Goal: Information Seeking & Learning: Understand process/instructions

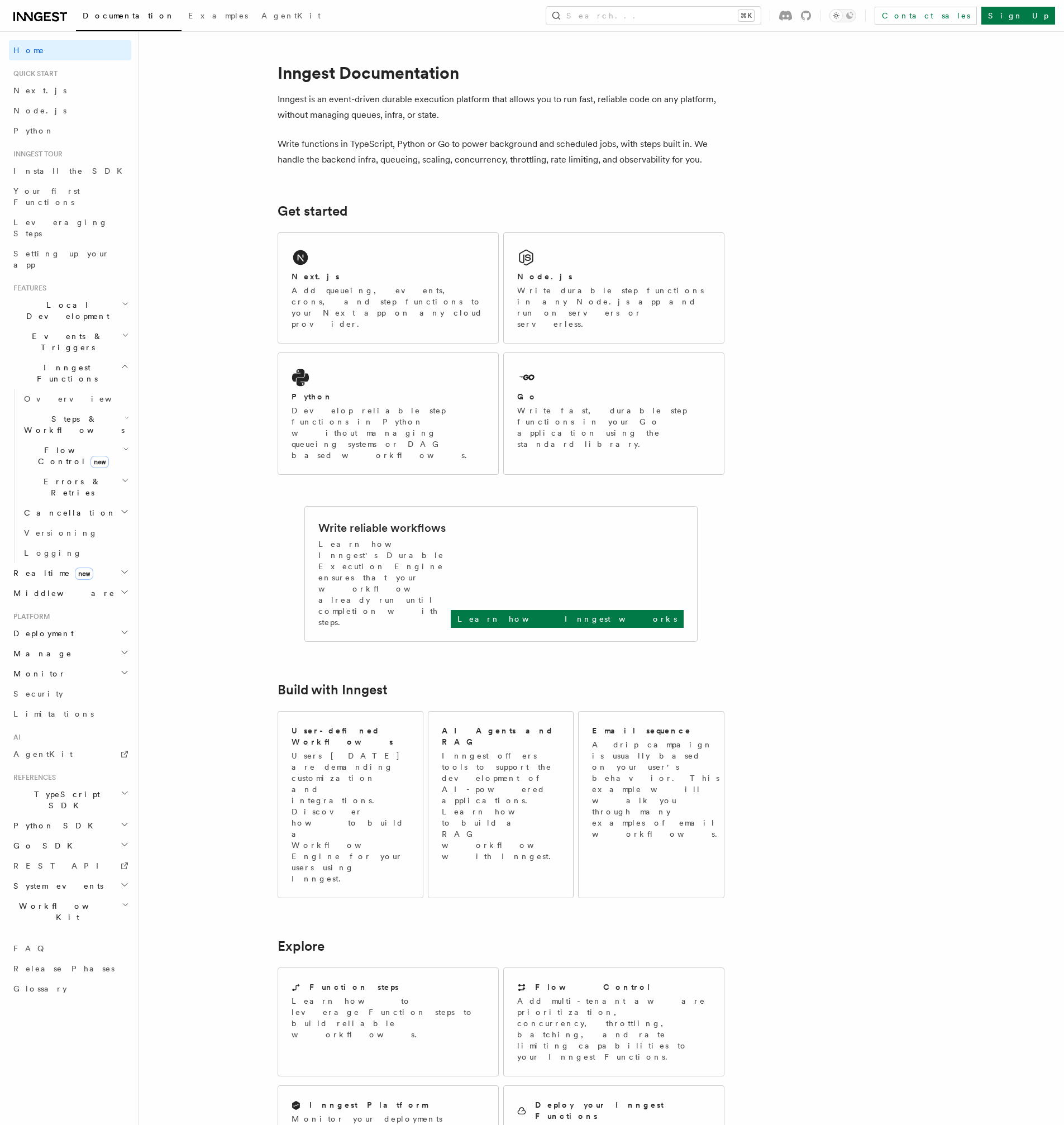
click at [820, 701] on article "Inngest Documentation Inngest is an event-driven durable execution platform tha…" at bounding box center [572, 883] width 832 height 1667
click at [253, 148] on article "Inngest Documentation Inngest is an event-driven durable execution platform tha…" at bounding box center [572, 883] width 832 height 1667
click at [52, 628] on span "Deployment" at bounding box center [41, 634] width 65 height 11
click at [56, 844] on span "Self hosting" at bounding box center [65, 848] width 82 height 9
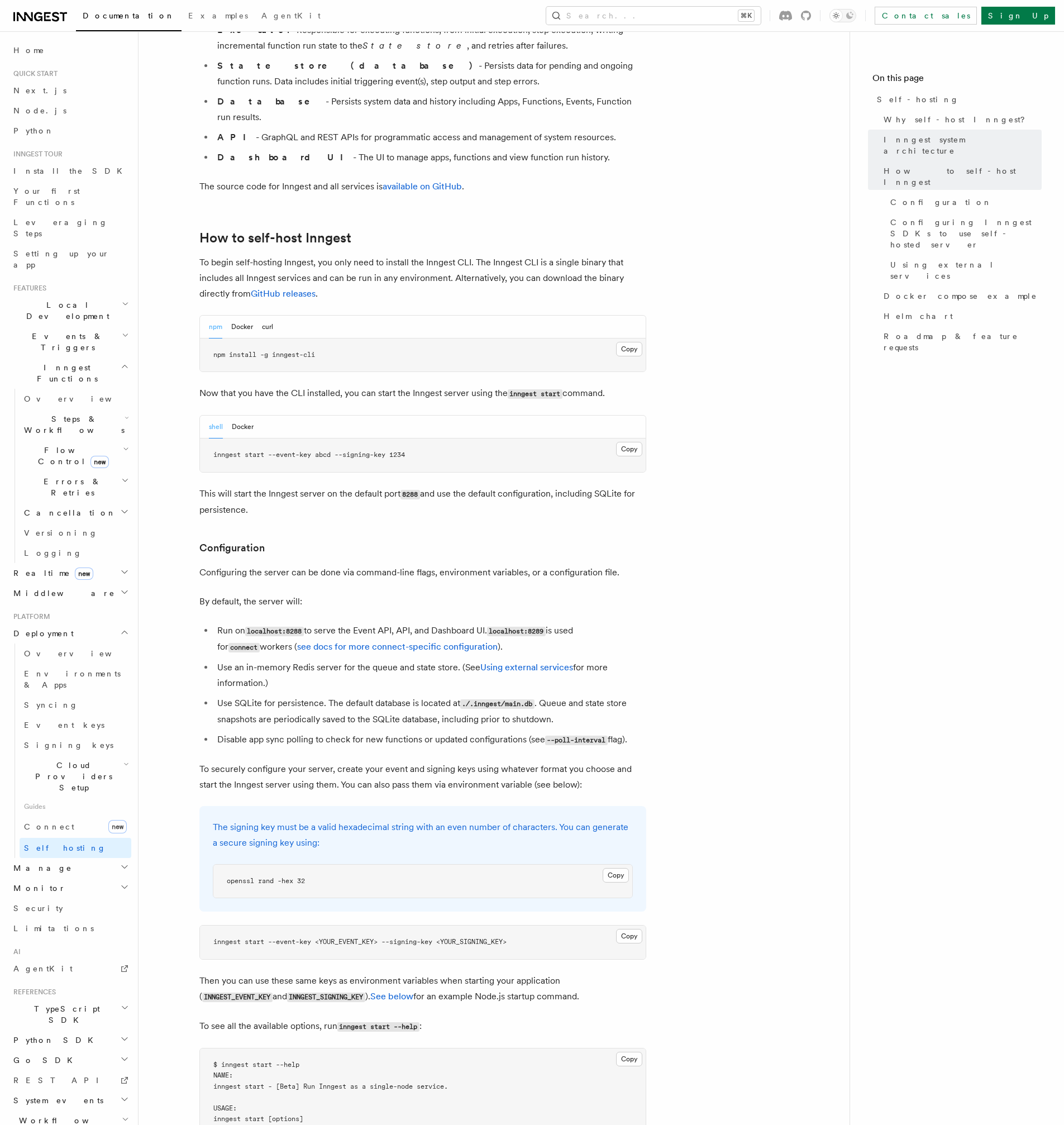
scroll to position [942, 0]
click at [243, 314] on button "Docker" at bounding box center [242, 325] width 22 height 23
click at [216, 314] on button "npm" at bounding box center [216, 325] width 14 height 23
click at [242, 314] on button "Docker" at bounding box center [242, 325] width 22 height 23
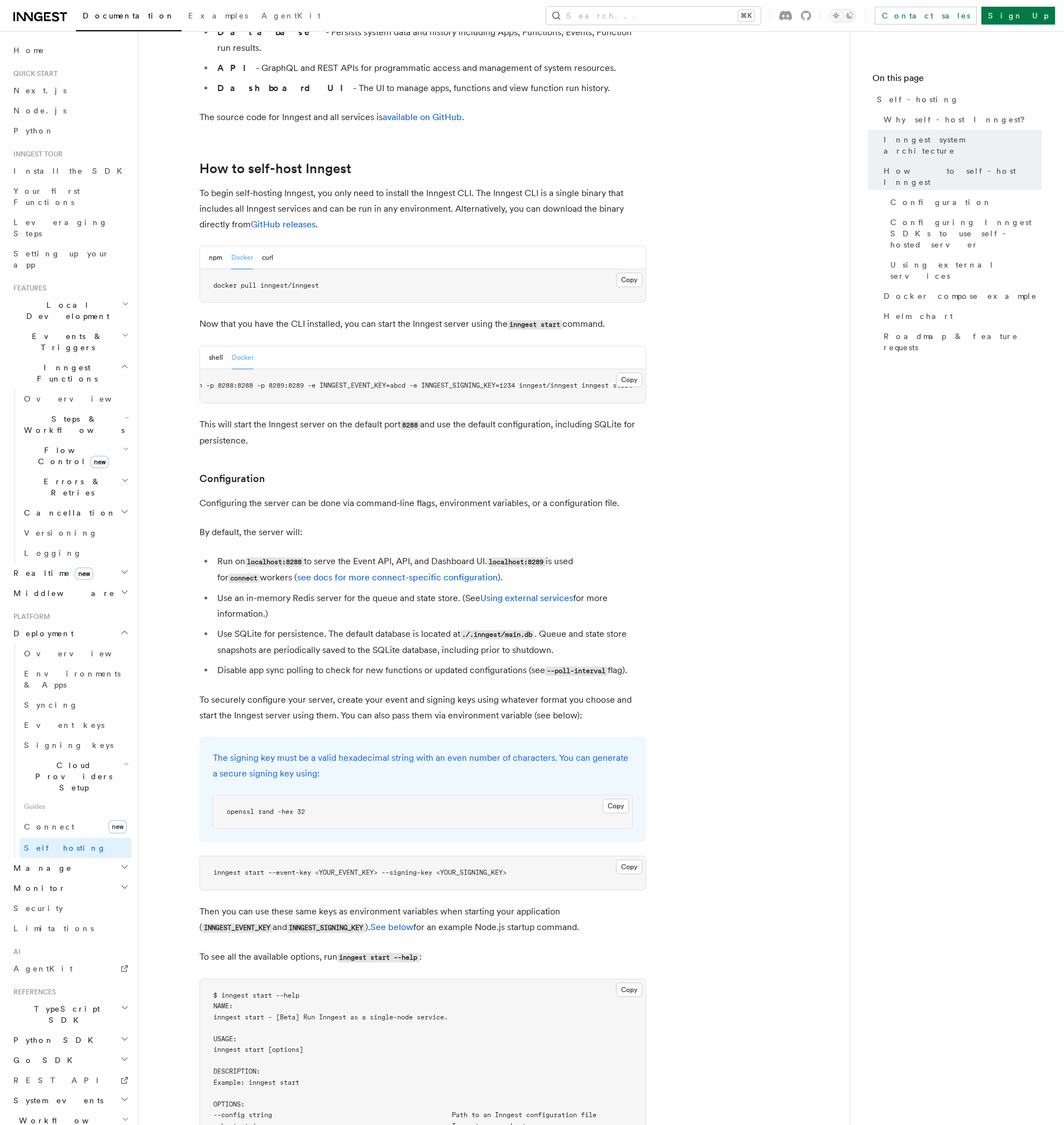
scroll to position [0, 0]
click at [384, 421] on p "This will start the Inngest server on the default port 8288 and use the default…" at bounding box center [423, 433] width 447 height 32
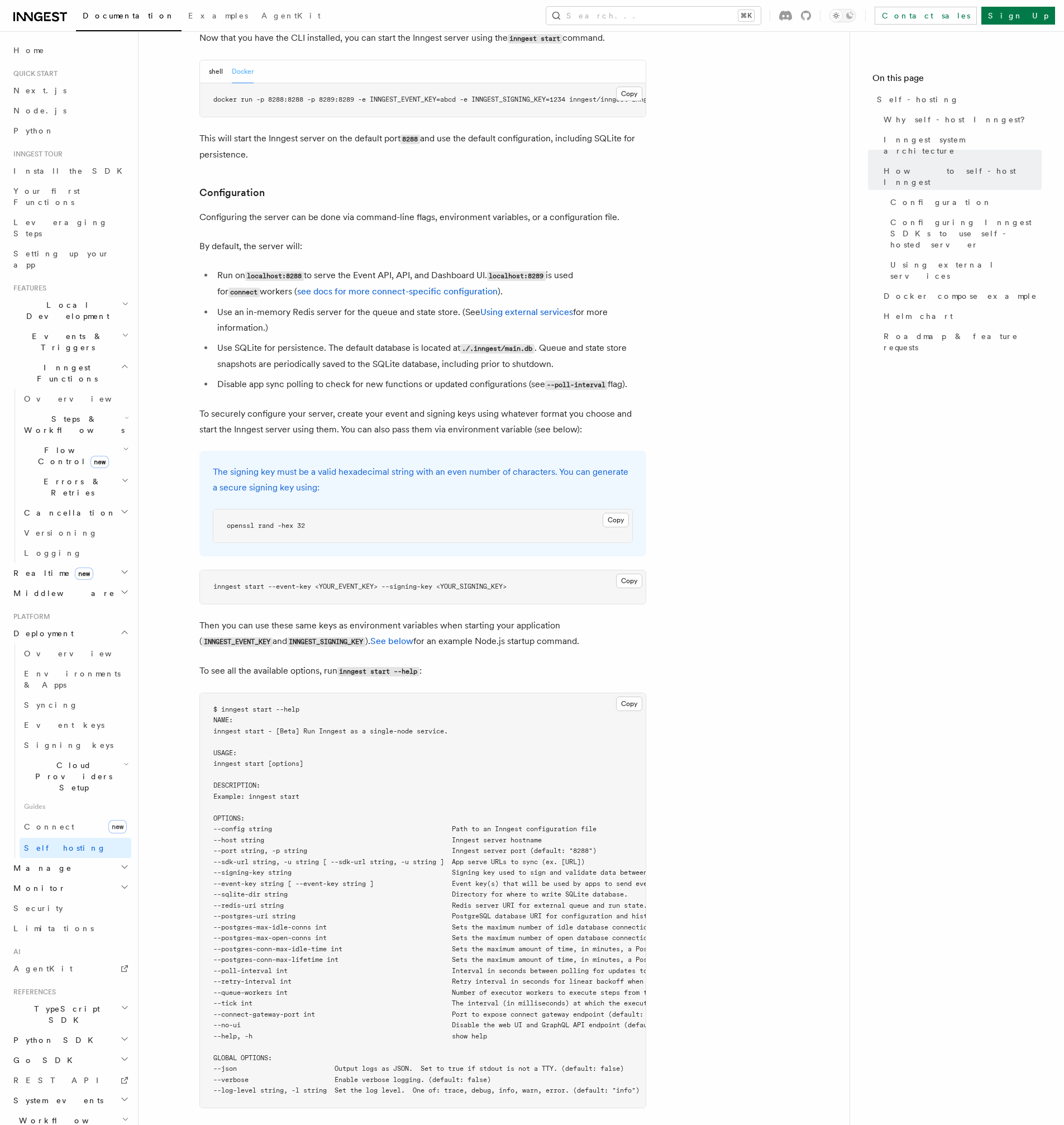
scroll to position [1299, 0]
click at [383, 302] on li "Use an in-memory Redis server for the queue and state store. (See Using externa…" at bounding box center [430, 317] width 432 height 31
drag, startPoint x: 383, startPoint y: 288, endPoint x: 432, endPoint y: 285, distance: 49.1
click at [432, 302] on li "Use an in-memory Redis server for the queue and state store. (See Using externa…" at bounding box center [430, 317] width 432 height 31
click at [434, 302] on li "Use an in-memory Redis server for the queue and state store. (See Using externa…" at bounding box center [430, 317] width 432 height 31
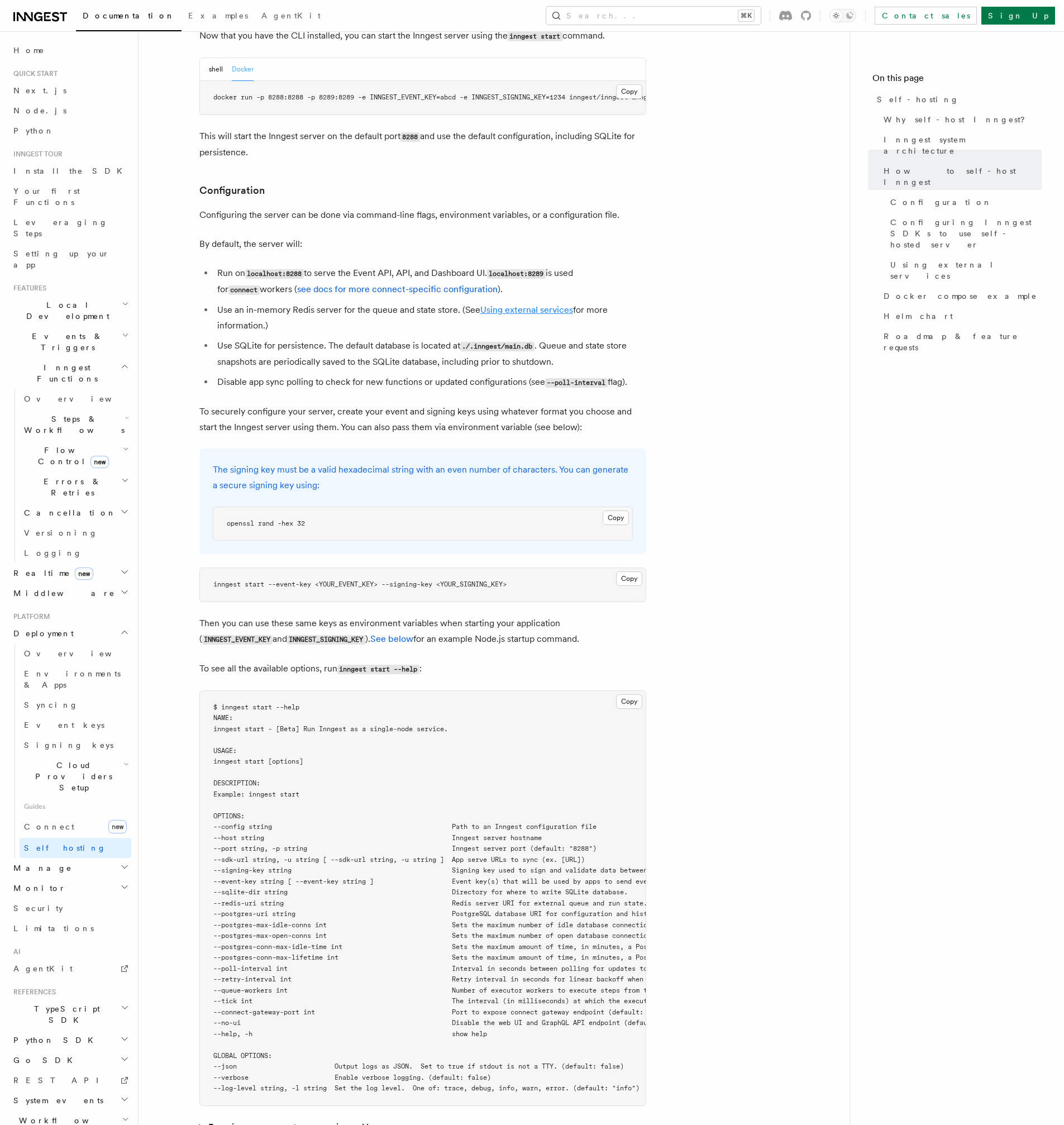
click at [503, 304] on link "Using external services" at bounding box center [526, 309] width 93 height 10
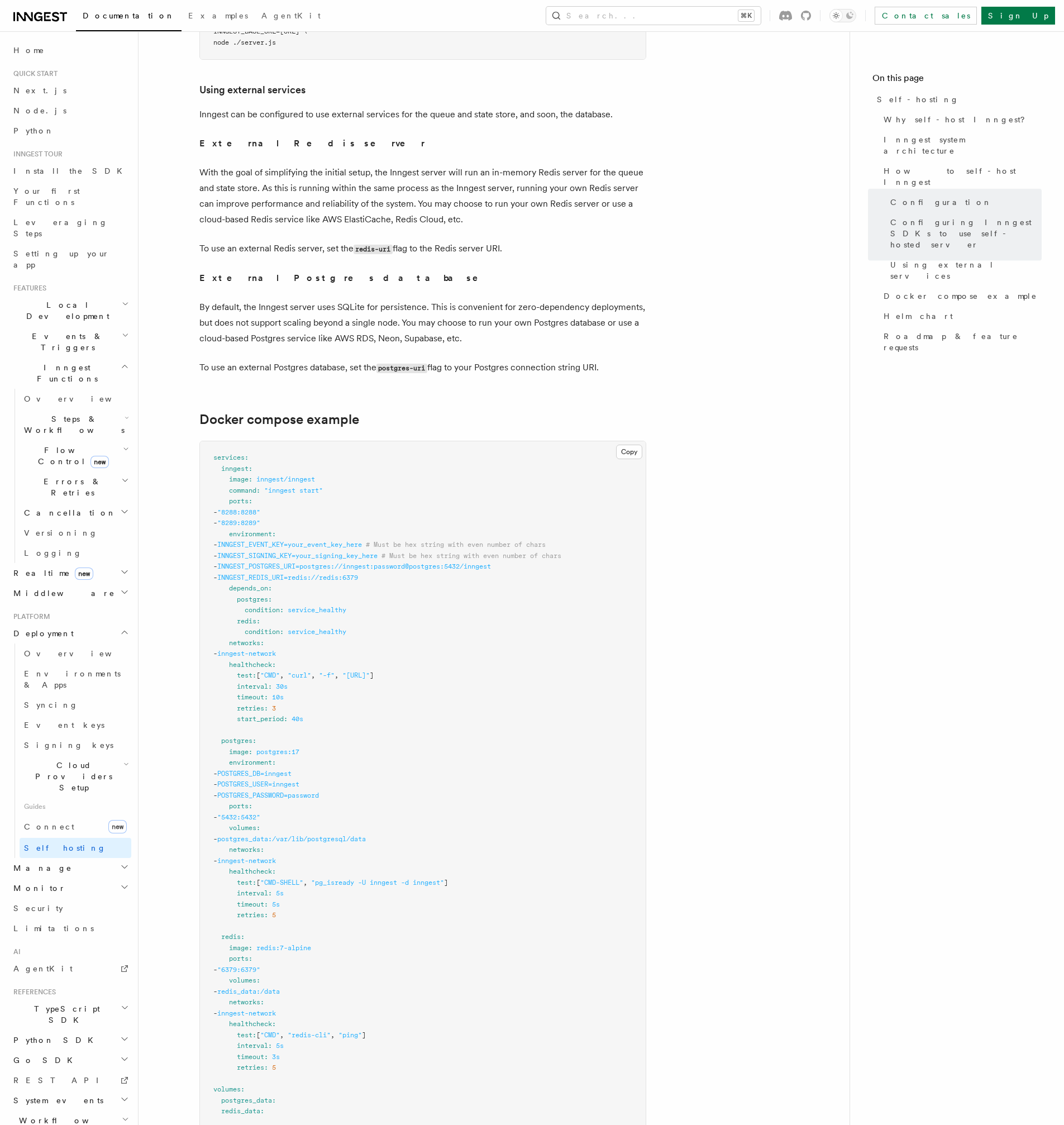
scroll to position [2652, 0]
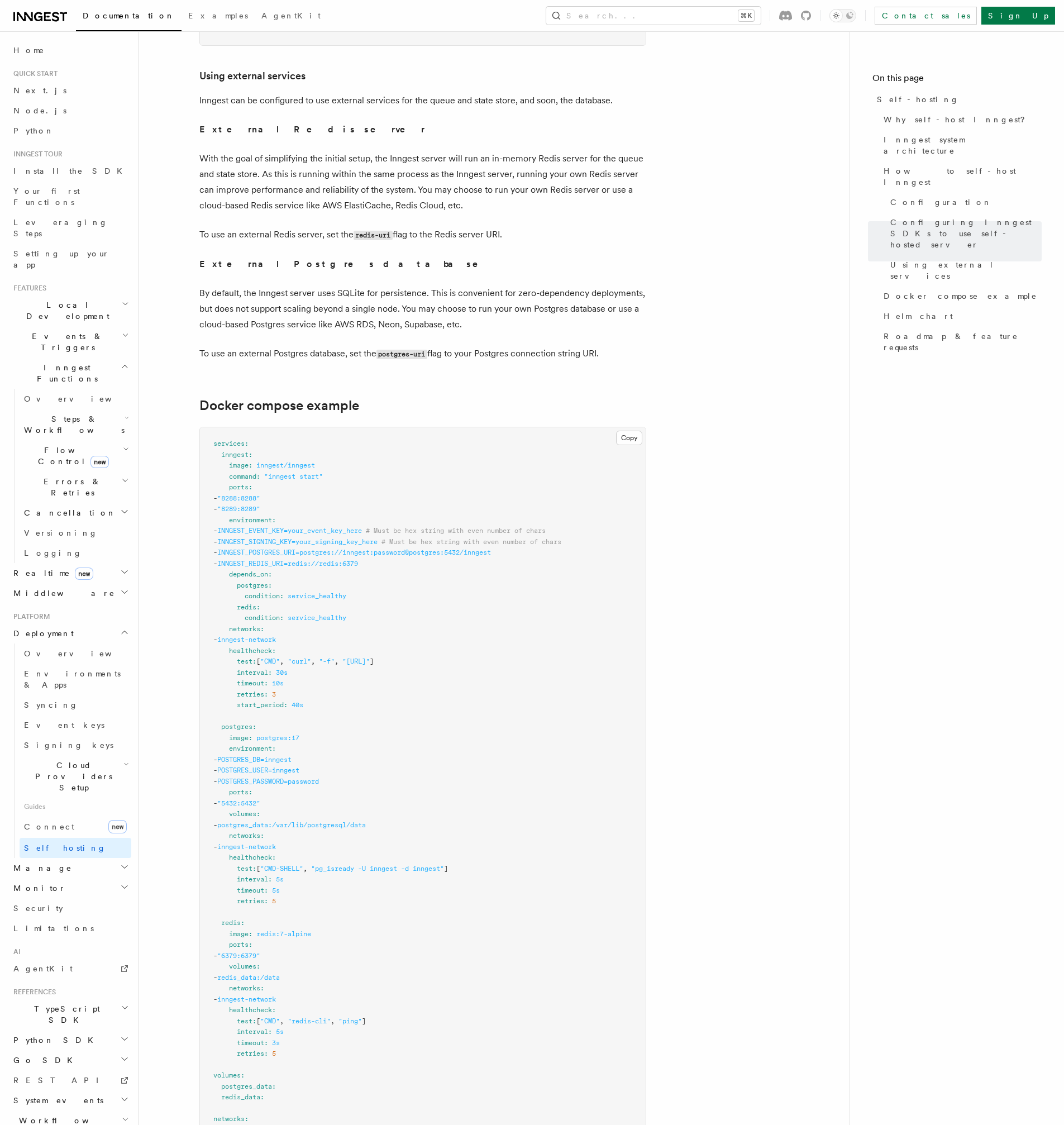
click at [385, 157] on p "With the goal of simplifying the initial setup, the Inngest server will run an …" at bounding box center [423, 182] width 447 height 63
drag, startPoint x: 385, startPoint y: 157, endPoint x: 481, endPoint y: 162, distance: 96.1
click at [478, 162] on p "With the goal of simplifying the initial setup, the Inngest server will run an …" at bounding box center [423, 182] width 447 height 63
click at [482, 193] on p "With the goal of simplifying the initial setup, the Inngest server will run an …" at bounding box center [423, 182] width 447 height 63
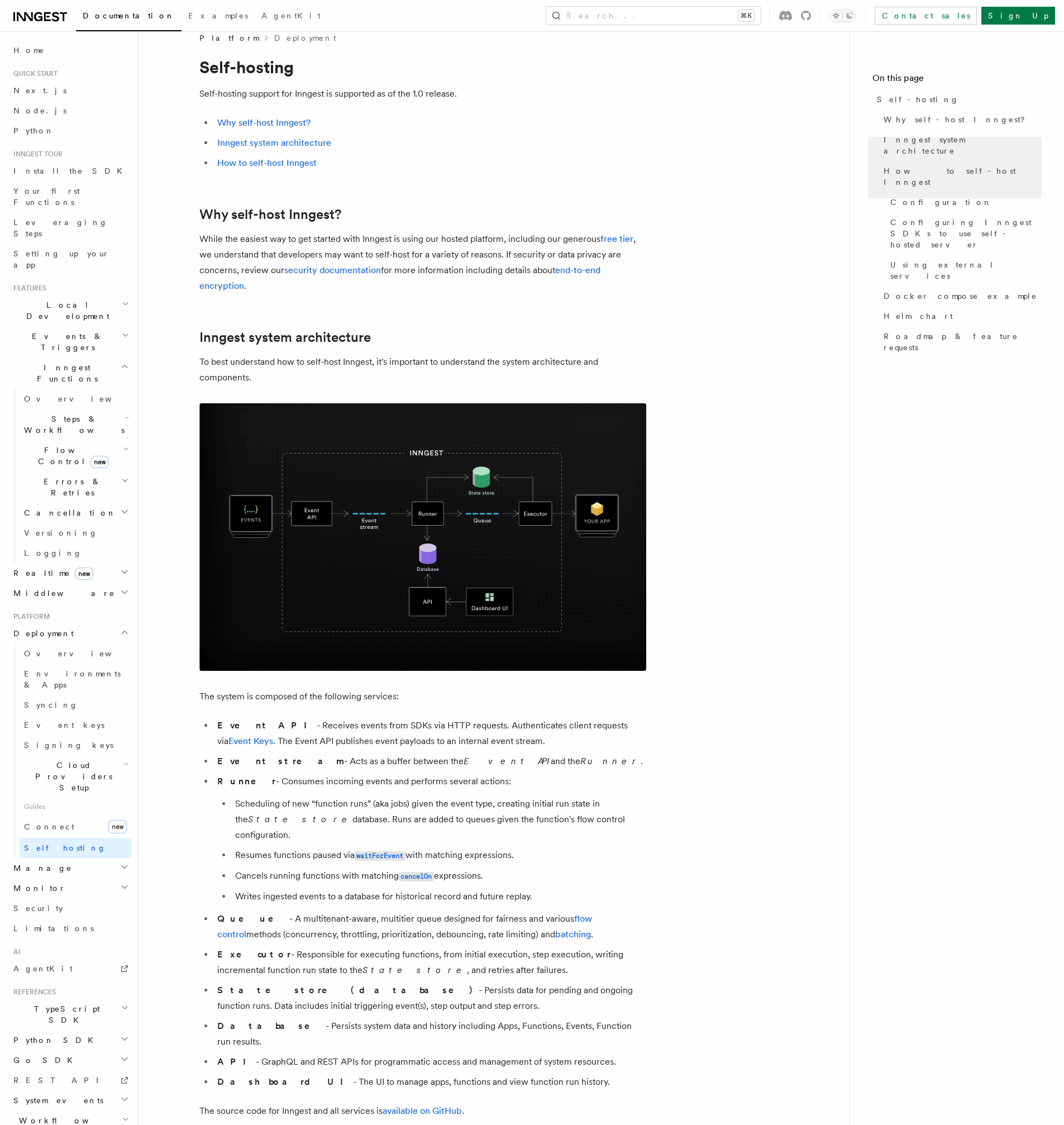
scroll to position [0, 0]
